Goal: Share content: Share content

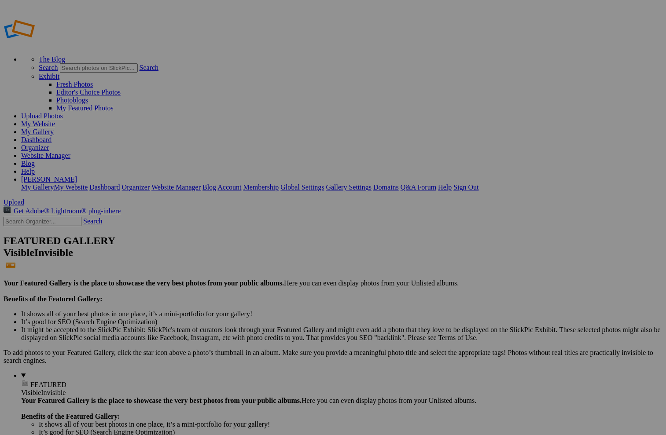
type input "[DATE]"
click at [254, 262] on span "Create" at bounding box center [245, 265] width 18 height 7
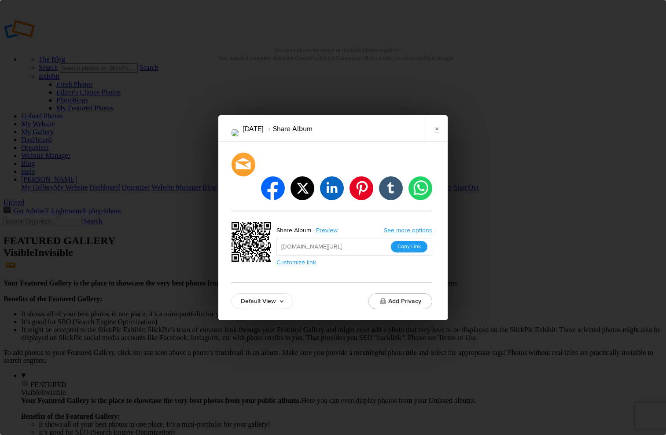
click at [410, 241] on button "Copy Link" at bounding box center [409, 246] width 37 height 11
click at [435, 141] on link "×" at bounding box center [436, 128] width 22 height 26
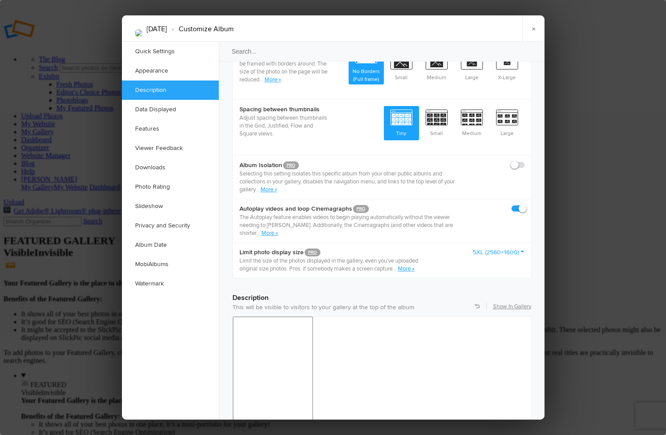
scroll to position [480, 0]
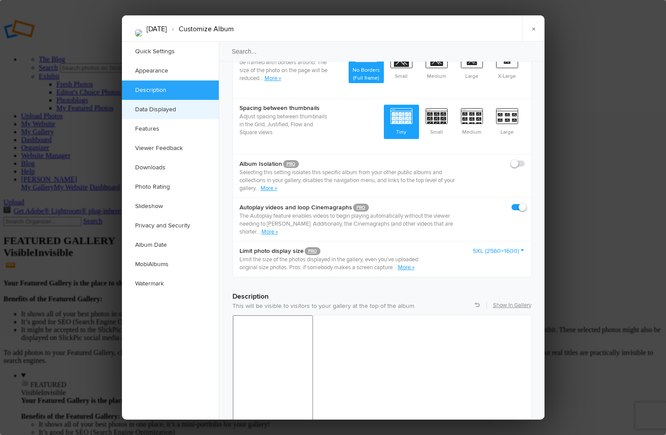
click at [160, 113] on link "Data Displayed" at bounding box center [170, 109] width 97 height 19
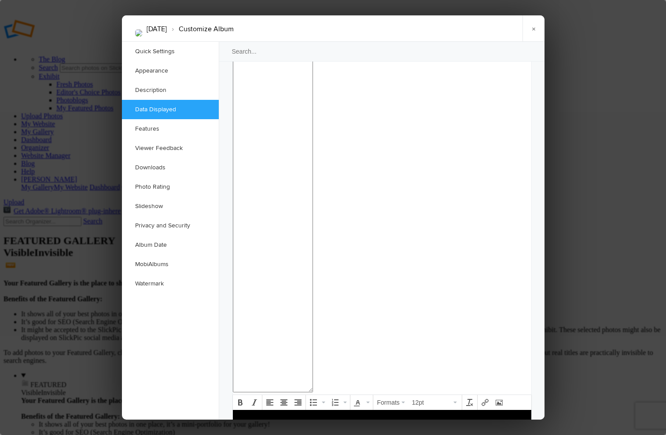
scroll to position [804, 0]
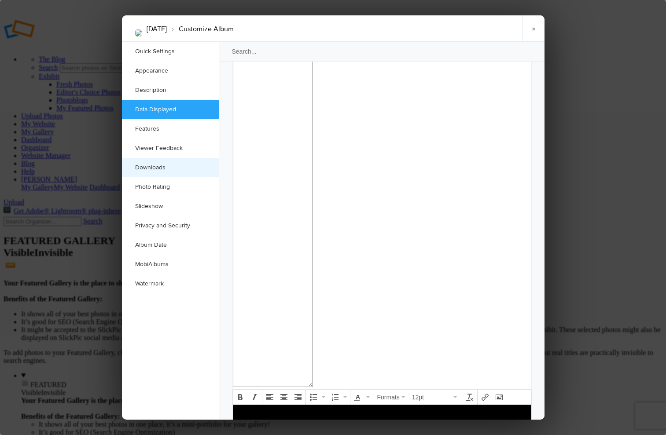
click at [156, 168] on link "Downloads" at bounding box center [170, 167] width 97 height 19
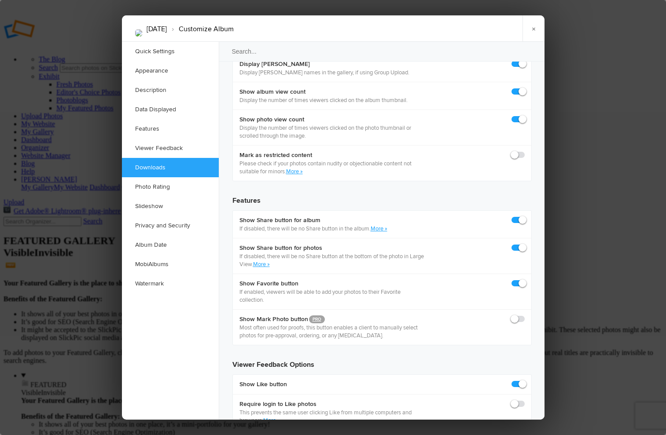
scroll to position [1364, 0]
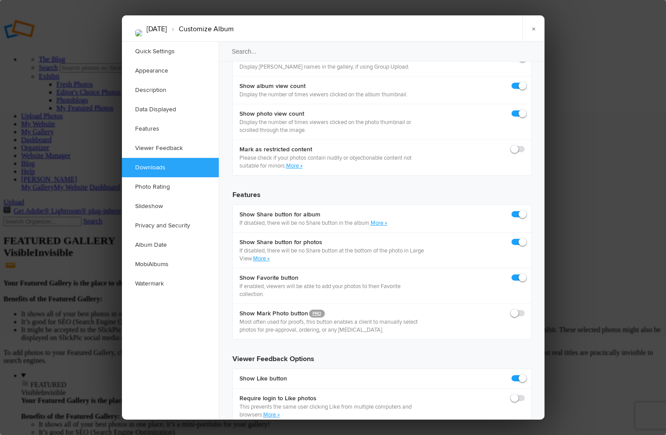
checkbox input "true"
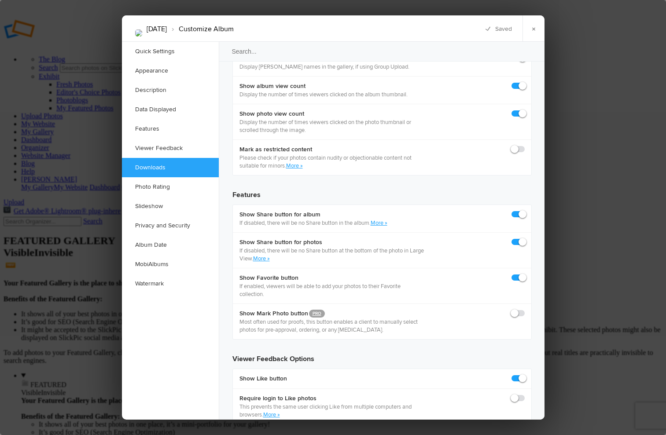
checkbox input "true"
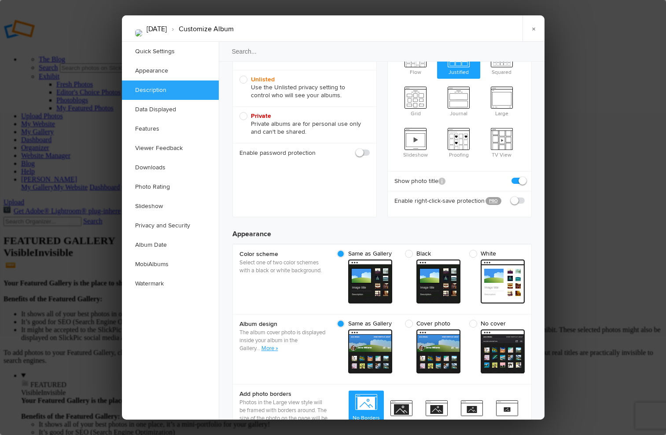
scroll to position [0, 0]
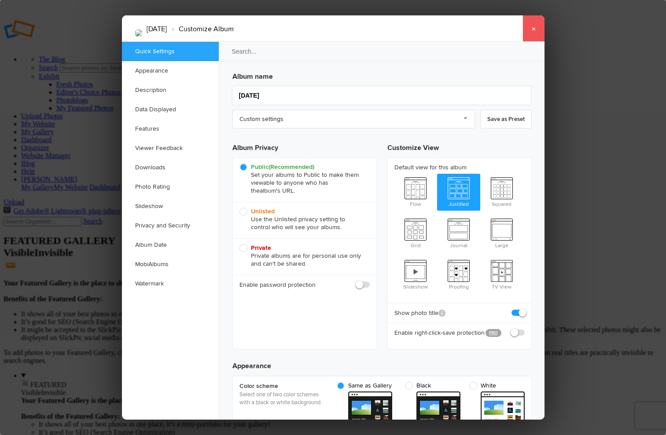
click at [531, 29] on link "×" at bounding box center [533, 28] width 22 height 26
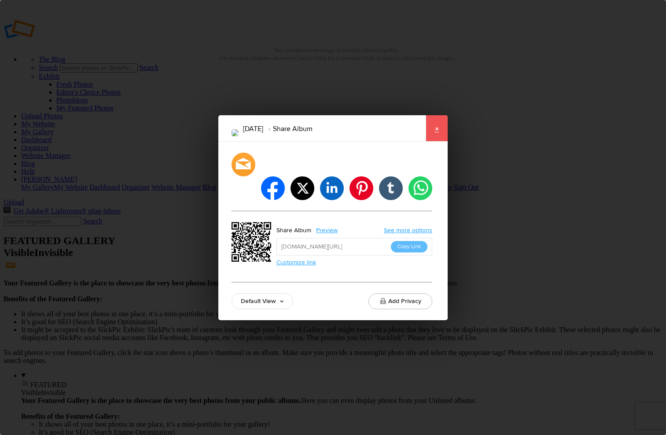
click at [436, 139] on link "×" at bounding box center [436, 128] width 22 height 26
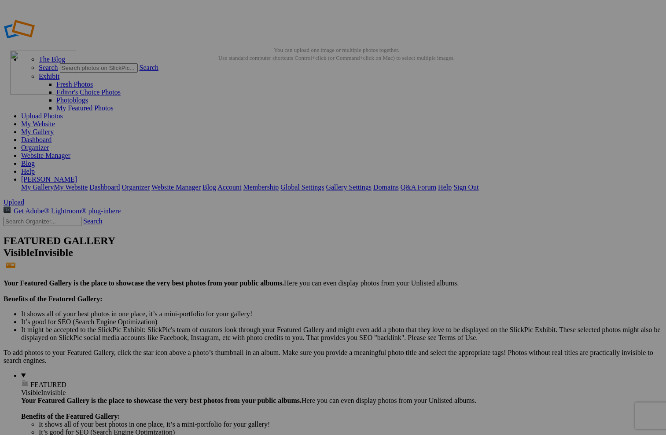
drag, startPoint x: 335, startPoint y: 238, endPoint x: 137, endPoint y: 114, distance: 234.3
drag, startPoint x: 234, startPoint y: 128, endPoint x: 296, endPoint y: 224, distance: 114.8
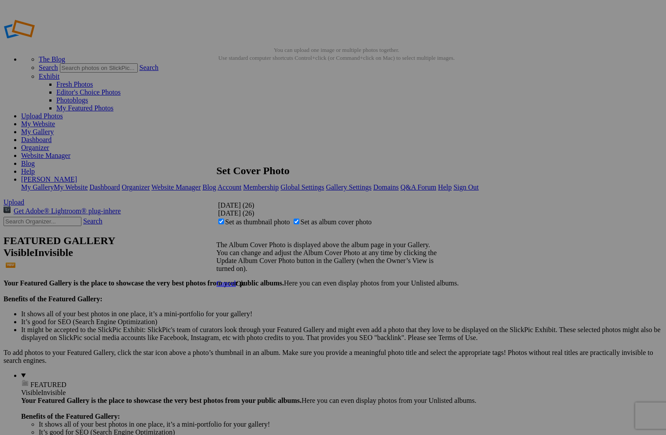
click at [245, 287] on span "Ok" at bounding box center [240, 283] width 9 height 7
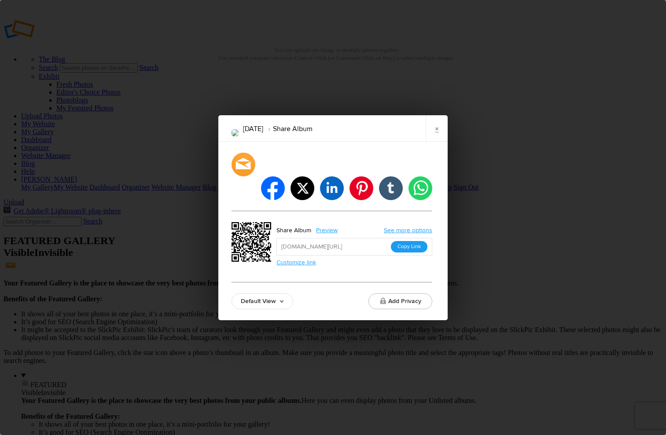
click at [408, 241] on button "Copy Link" at bounding box center [409, 246] width 37 height 11
click at [436, 141] on link "×" at bounding box center [436, 128] width 22 height 26
